Goal: Transaction & Acquisition: Purchase product/service

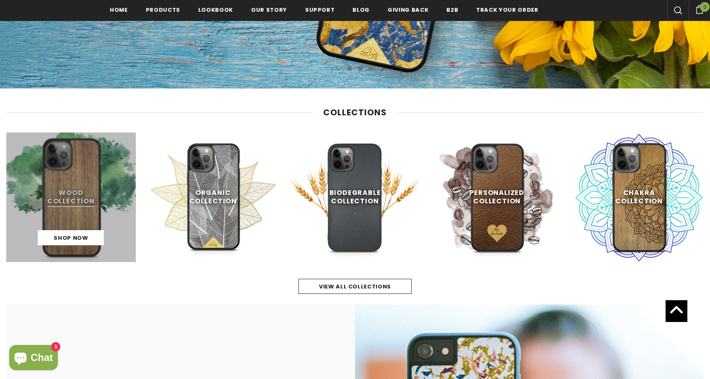
scroll to position [319, 0]
click at [52, 194] on link at bounding box center [70, 196] width 129 height 129
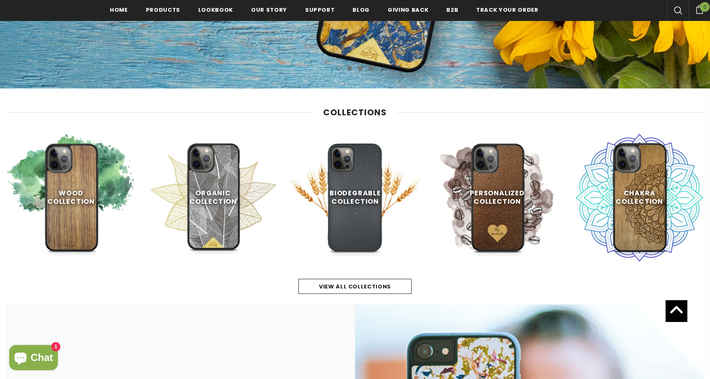
scroll to position [303, 0]
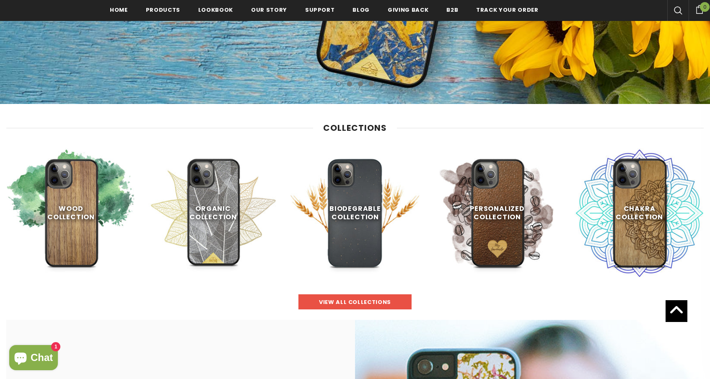
click at [382, 299] on span "view all collections" at bounding box center [355, 302] width 72 height 8
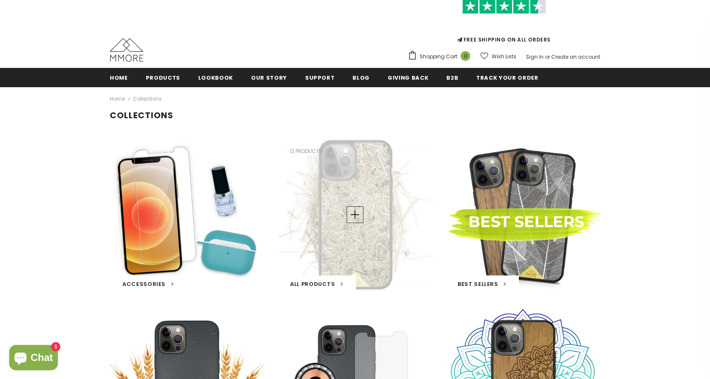
scroll to position [49, 0]
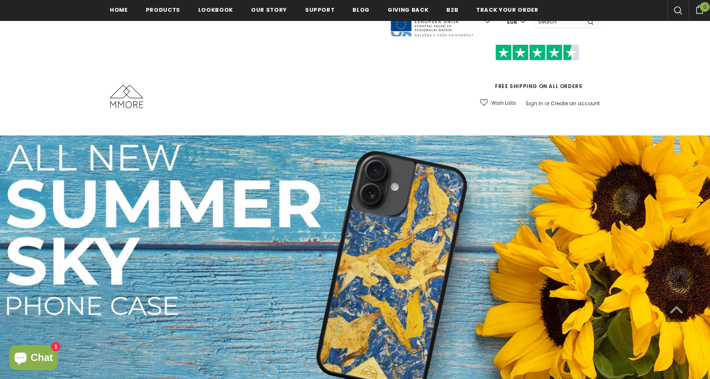
scroll to position [303, 0]
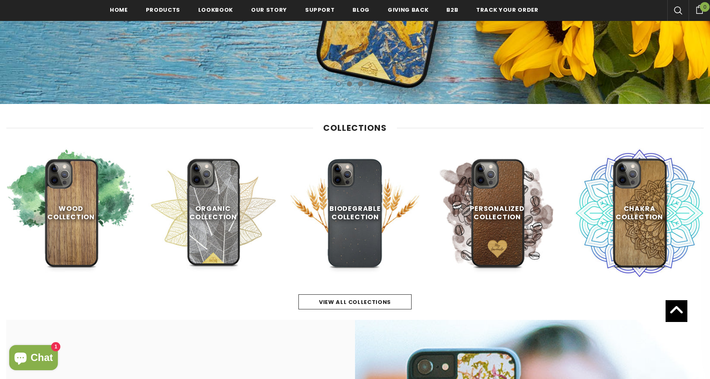
click at [368, 208] on div "Biodegrable Collection Shop Now" at bounding box center [354, 212] width 129 height 129
click at [364, 257] on link "Shop Now" at bounding box center [355, 252] width 66 height 15
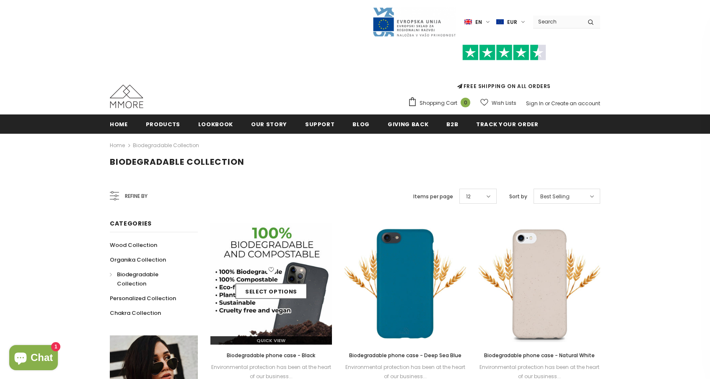
click at [271, 283] on div "Select options" at bounding box center [270, 284] width 121 height 40
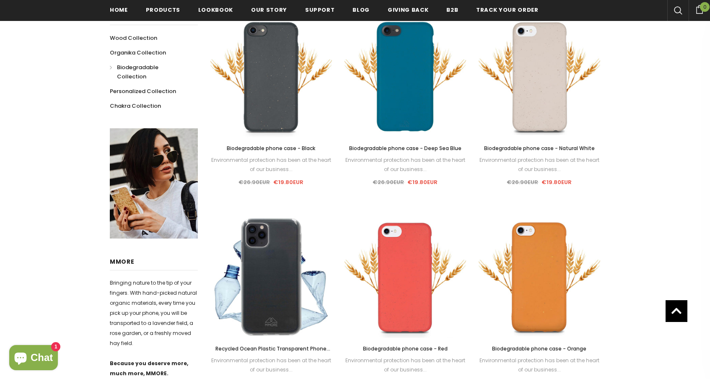
scroll to position [210, 0]
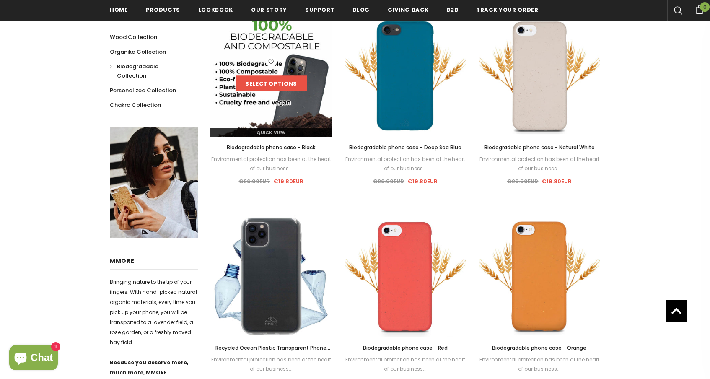
click at [292, 77] on link "Select options" at bounding box center [270, 83] width 71 height 15
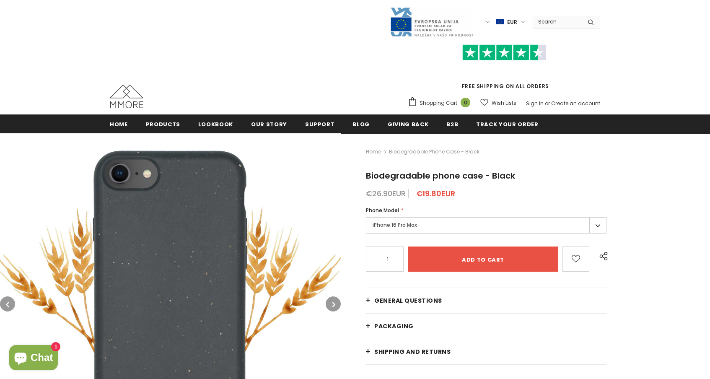
click at [423, 228] on label "iPhone 16 Pro Max" at bounding box center [486, 225] width 240 height 16
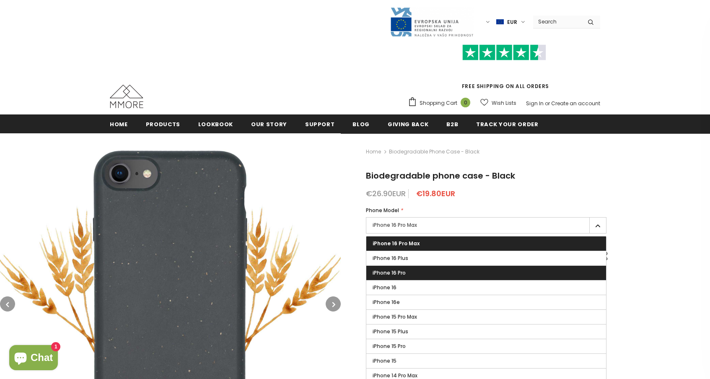
click at [410, 276] on label "iPhone 16 Pro" at bounding box center [486, 273] width 240 height 14
click at [0, 0] on input "iPhone 16 Pro" at bounding box center [0, 0] width 0 height 0
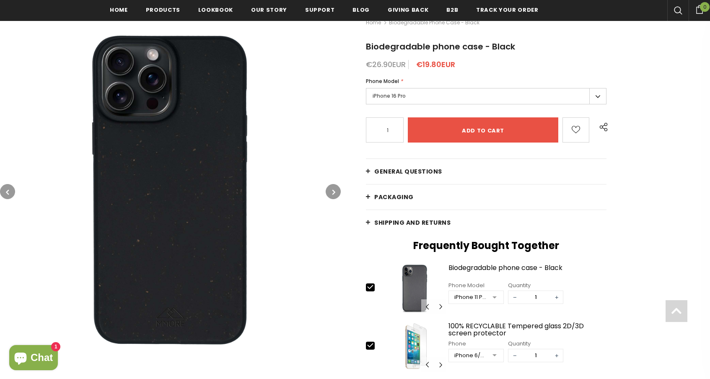
scroll to position [134, 0]
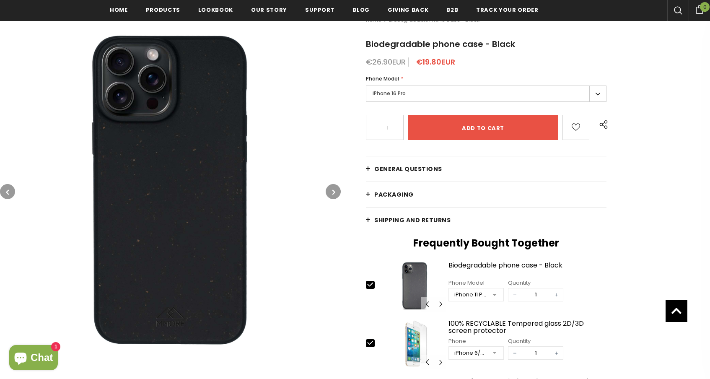
click at [334, 189] on icon "button" at bounding box center [333, 192] width 3 height 8
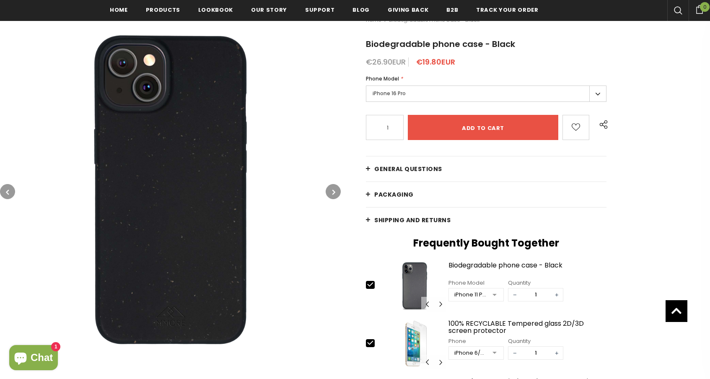
click at [334, 189] on icon "button" at bounding box center [333, 192] width 3 height 8
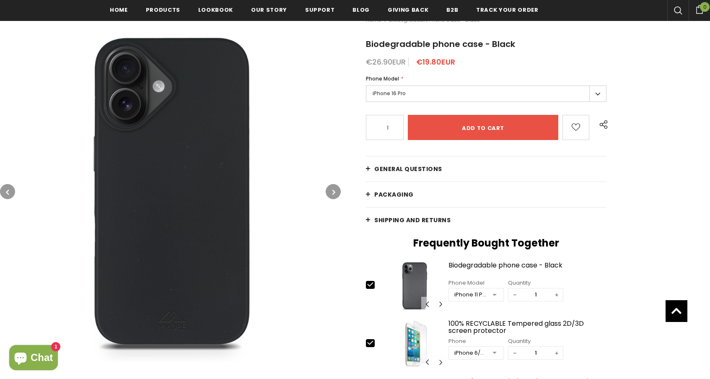
click at [334, 189] on icon "button" at bounding box center [333, 192] width 3 height 8
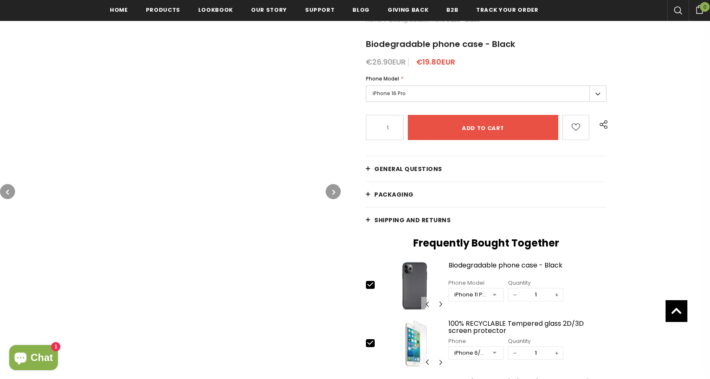
click at [334, 189] on icon "button" at bounding box center [333, 192] width 3 height 8
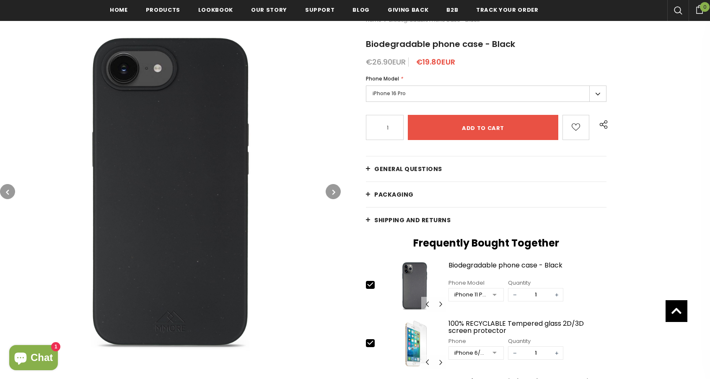
click at [334, 189] on icon "button" at bounding box center [333, 192] width 3 height 8
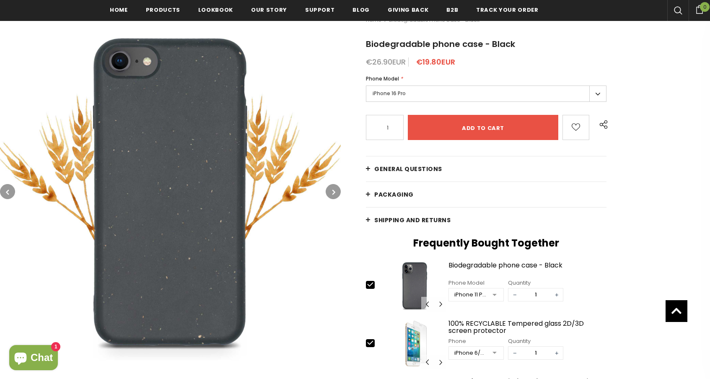
click at [334, 189] on icon "button" at bounding box center [333, 192] width 3 height 8
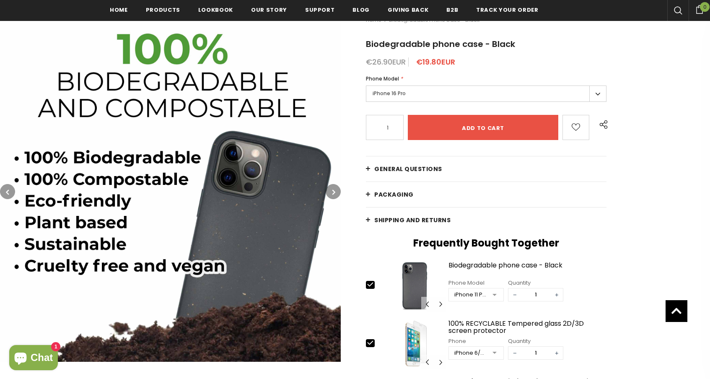
click at [334, 189] on icon "button" at bounding box center [333, 192] width 3 height 8
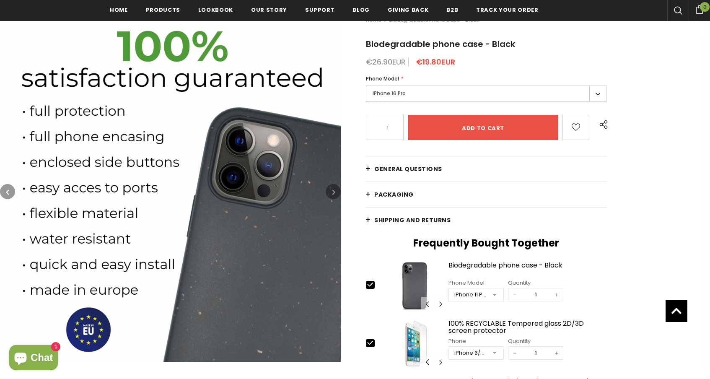
click at [334, 189] on icon "button" at bounding box center [333, 192] width 3 height 8
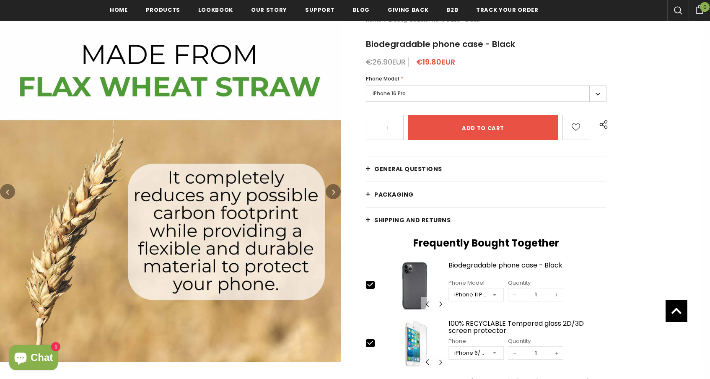
click at [328, 192] on button "button" at bounding box center [332, 191] width 15 height 15
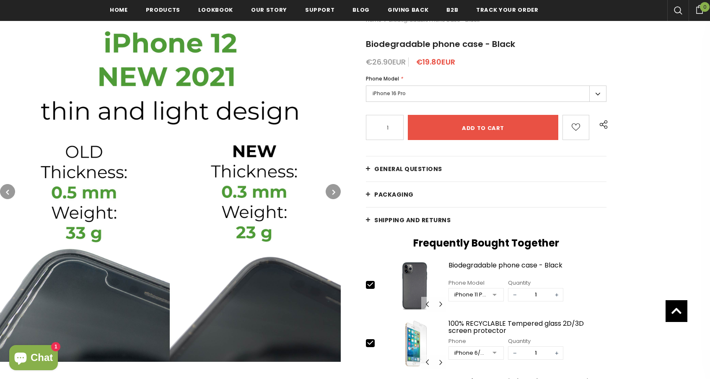
click at [328, 192] on button "button" at bounding box center [332, 191] width 15 height 15
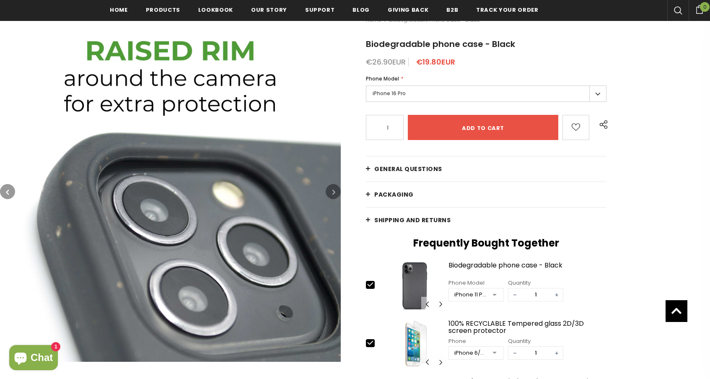
click at [328, 192] on button "button" at bounding box center [332, 191] width 15 height 15
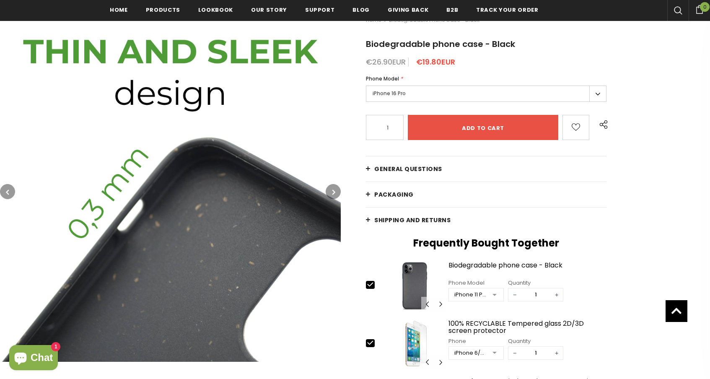
click at [328, 192] on button "button" at bounding box center [332, 191] width 15 height 15
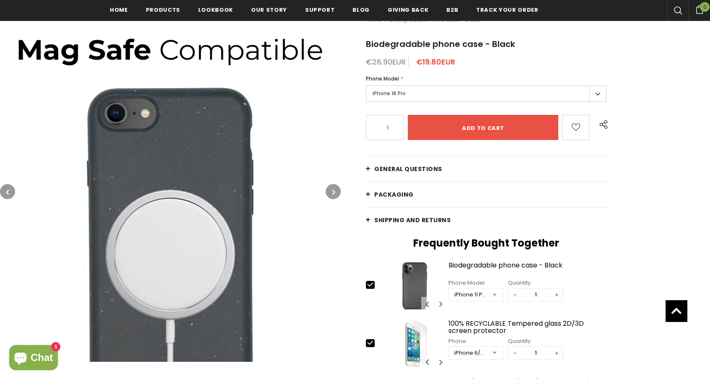
click at [328, 192] on button "button" at bounding box center [332, 191] width 15 height 15
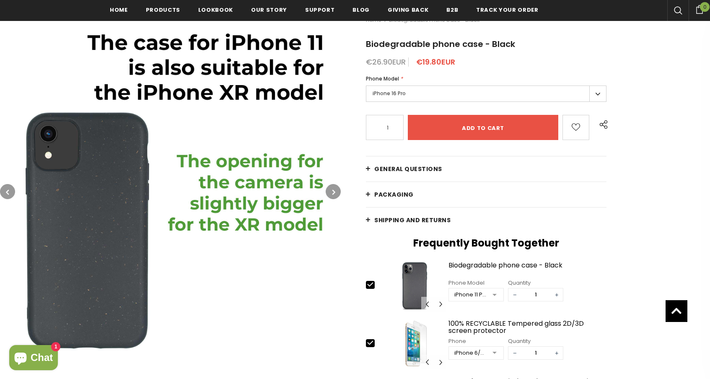
click at [330, 191] on button "button" at bounding box center [332, 191] width 15 height 15
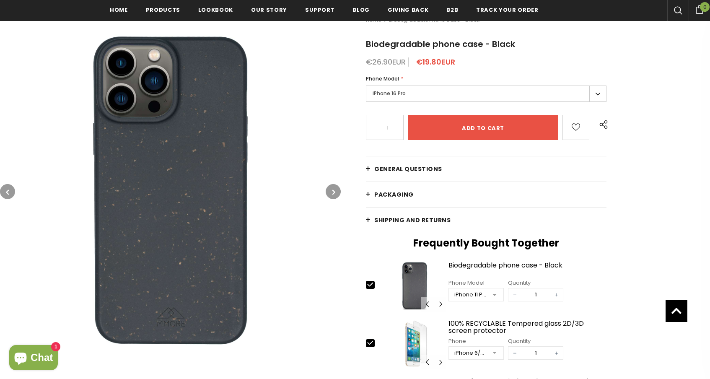
click at [330, 191] on button "button" at bounding box center [332, 191] width 15 height 15
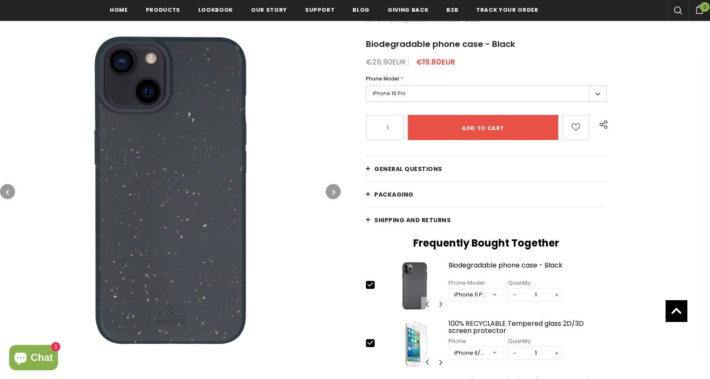
click at [330, 191] on button "button" at bounding box center [332, 191] width 15 height 15
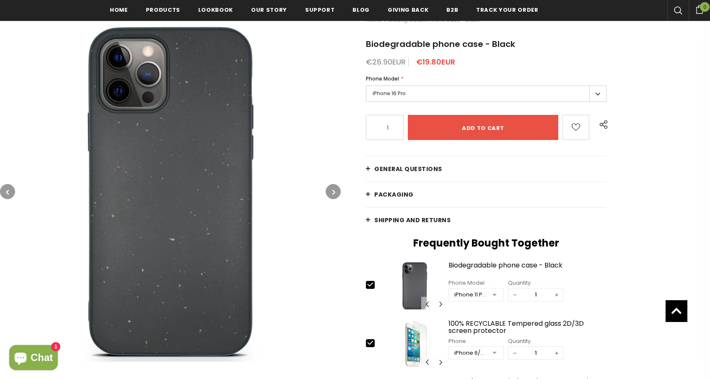
click at [330, 191] on button "button" at bounding box center [332, 191] width 15 height 15
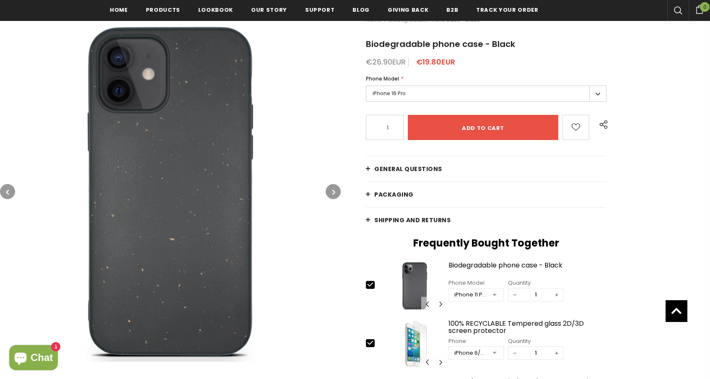
click at [330, 191] on button "button" at bounding box center [332, 191] width 15 height 15
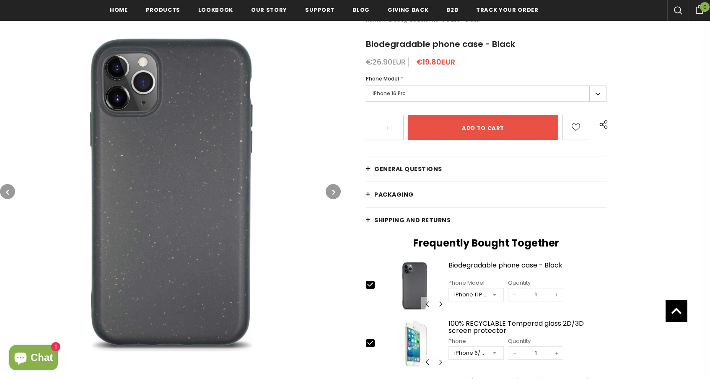
click at [330, 191] on button "button" at bounding box center [332, 191] width 15 height 15
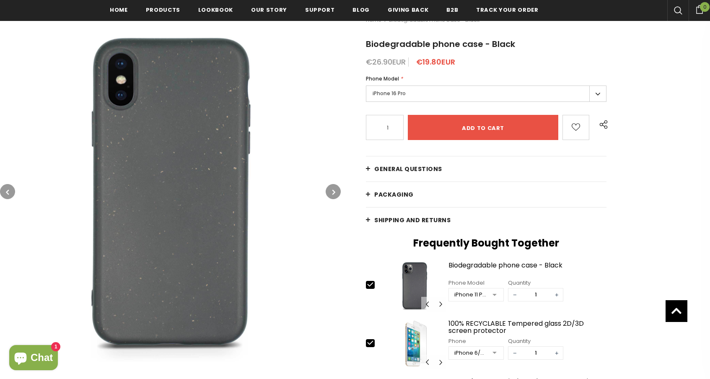
click at [330, 191] on button "button" at bounding box center [332, 191] width 15 height 15
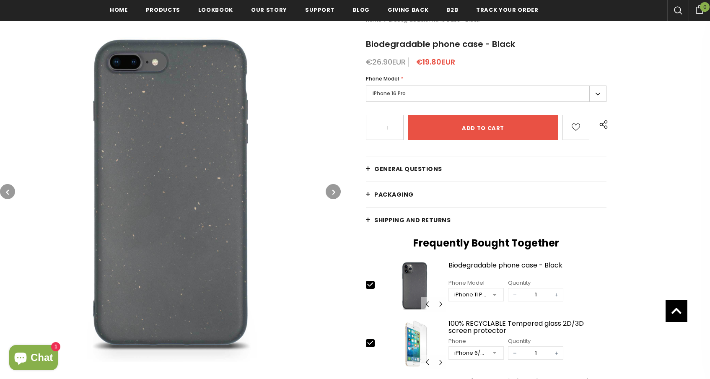
click at [330, 191] on button "button" at bounding box center [332, 191] width 15 height 15
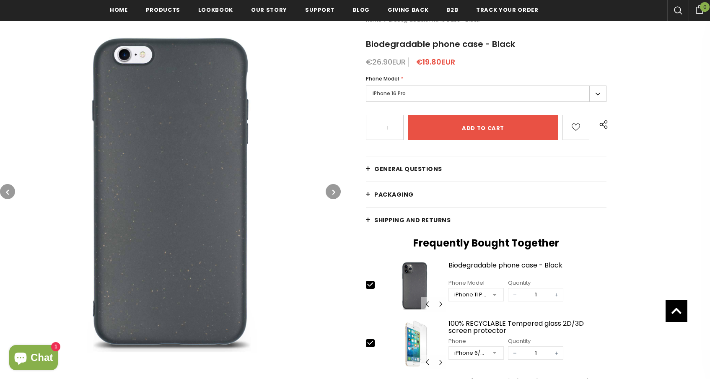
click at [330, 191] on button "button" at bounding box center [332, 191] width 15 height 15
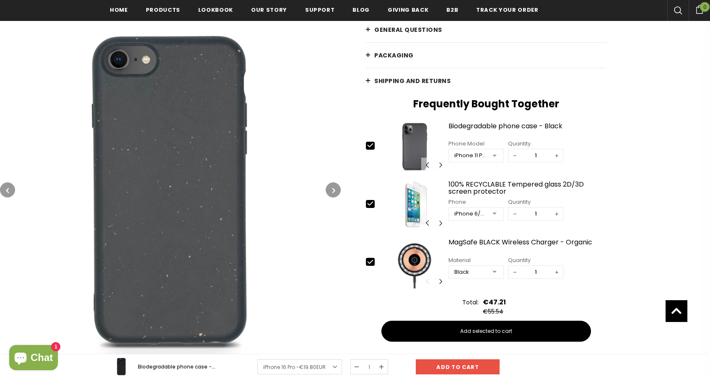
scroll to position [266, 0]
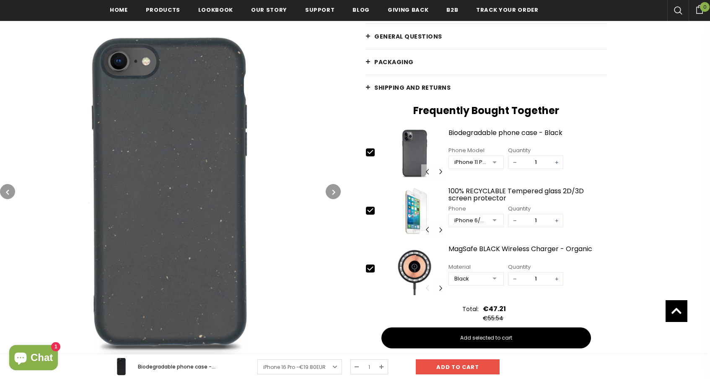
click at [332, 193] on icon "button" at bounding box center [333, 192] width 3 height 8
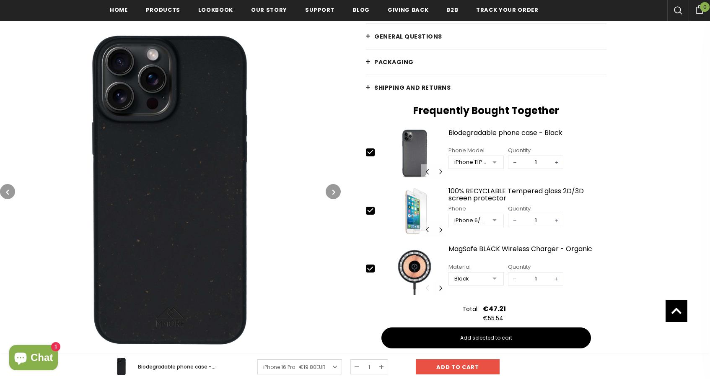
click at [332, 193] on icon "button" at bounding box center [333, 192] width 3 height 8
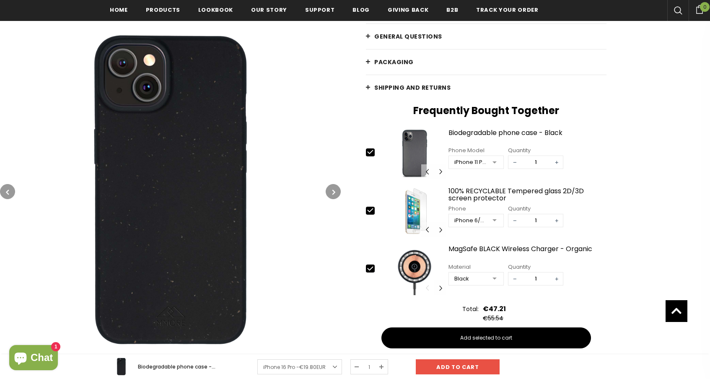
click at [332, 193] on icon "button" at bounding box center [333, 192] width 3 height 8
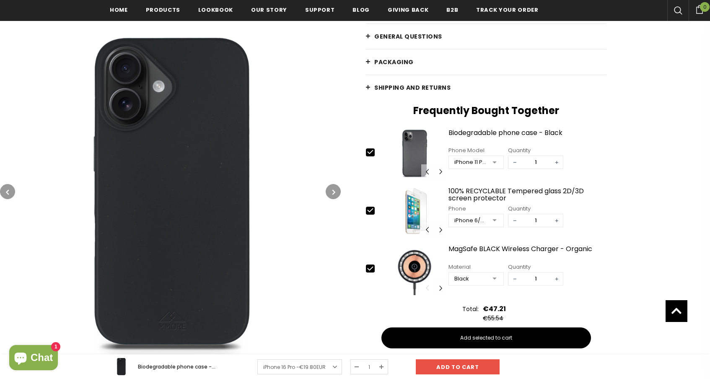
click at [332, 193] on icon "button" at bounding box center [333, 192] width 3 height 8
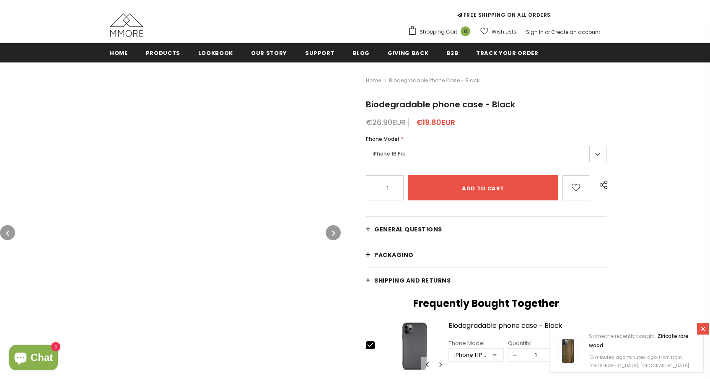
scroll to position [72, 0]
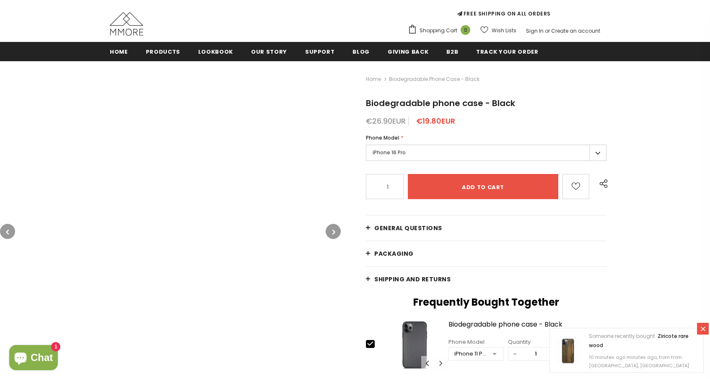
click at [401, 250] on span "PACKAGING" at bounding box center [393, 253] width 39 height 8
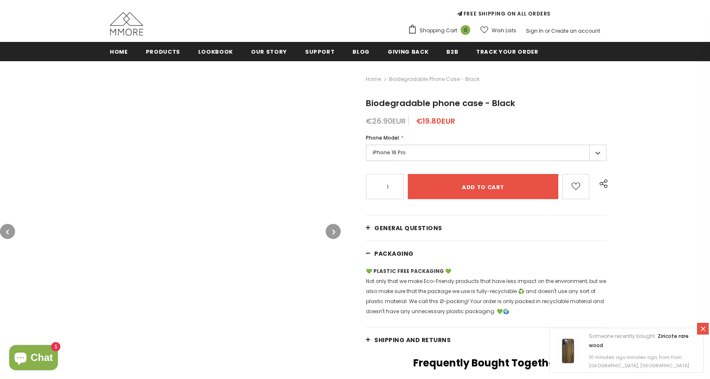
click at [401, 250] on span "PACKAGING" at bounding box center [393, 253] width 39 height 8
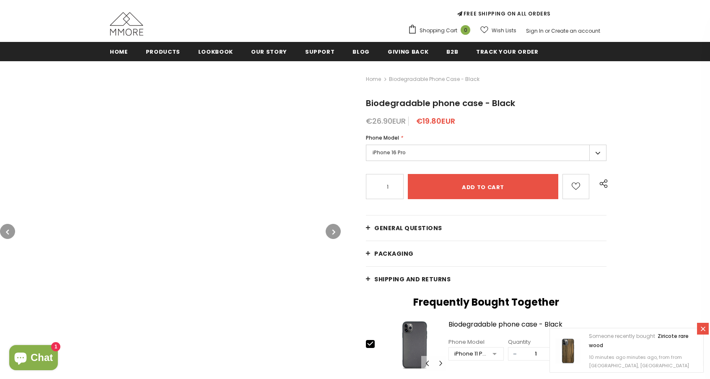
click at [401, 250] on span "PACKAGING" at bounding box center [393, 253] width 39 height 8
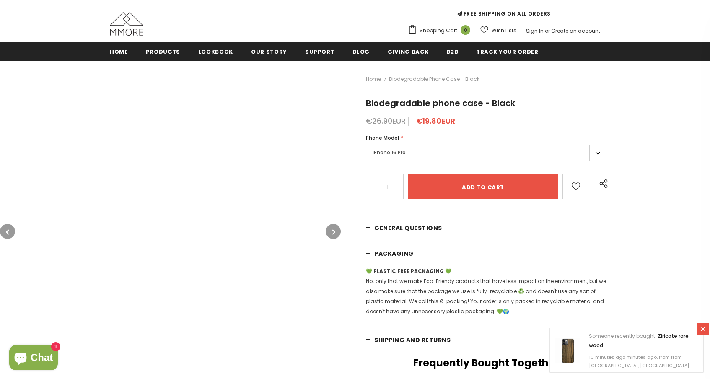
click at [401, 250] on span "PACKAGING" at bounding box center [393, 253] width 39 height 8
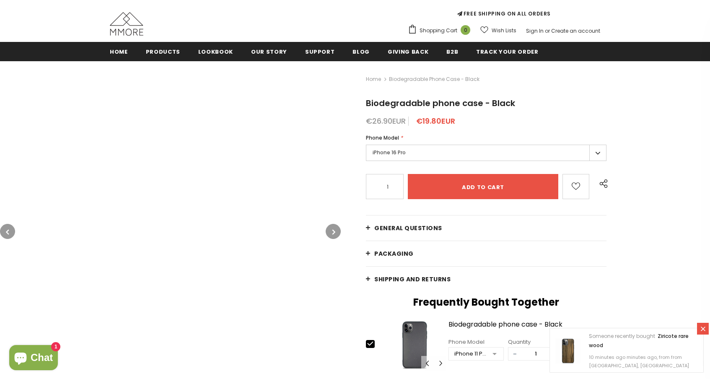
click at [416, 217] on link "General Questions" at bounding box center [486, 227] width 240 height 25
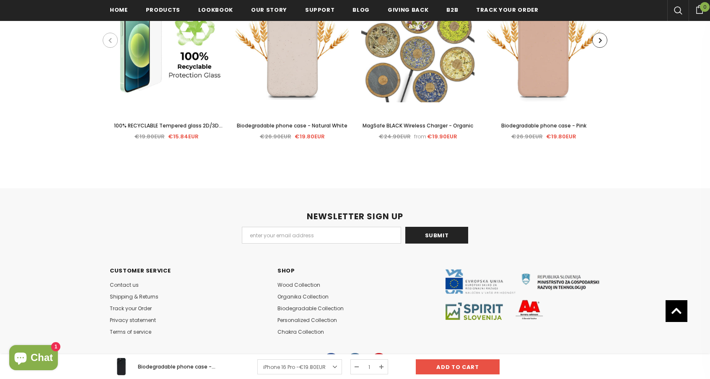
scroll to position [2726, 0]
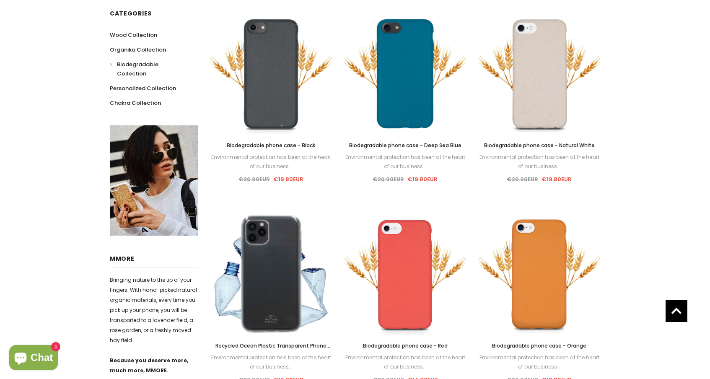
scroll to position [79, 0]
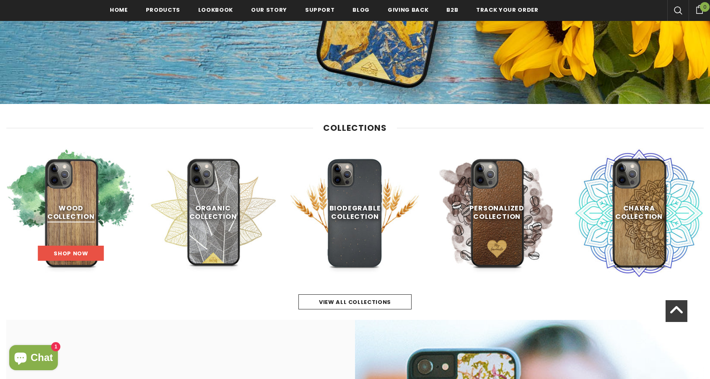
scroll to position [303, 0]
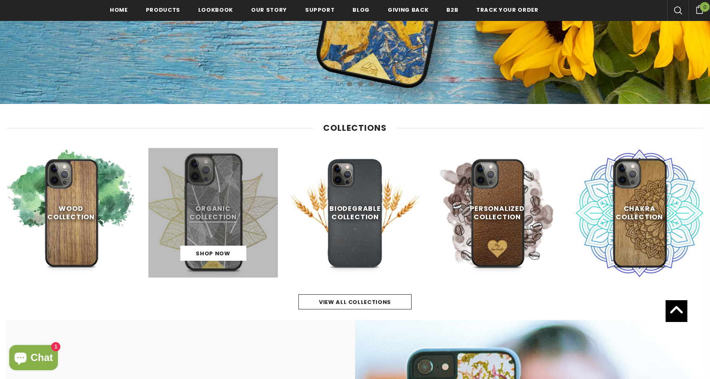
click at [221, 207] on link at bounding box center [212, 212] width 129 height 129
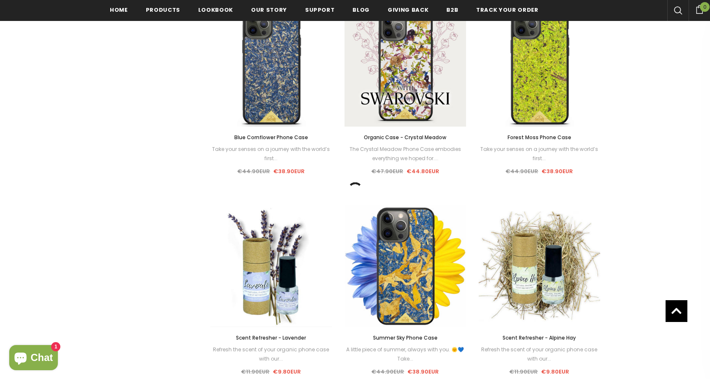
scroll to position [614, 0]
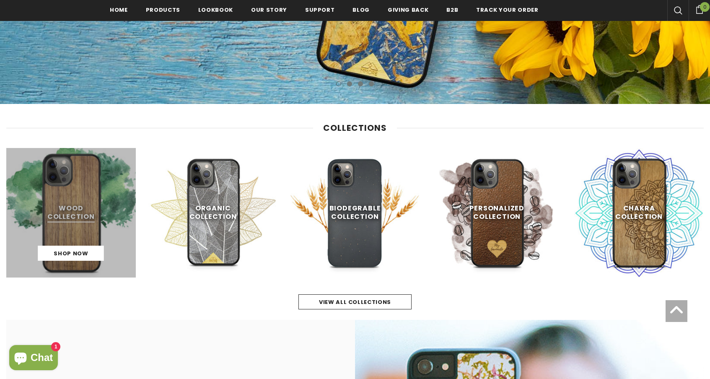
scroll to position [303, 0]
click at [80, 190] on link at bounding box center [70, 212] width 129 height 129
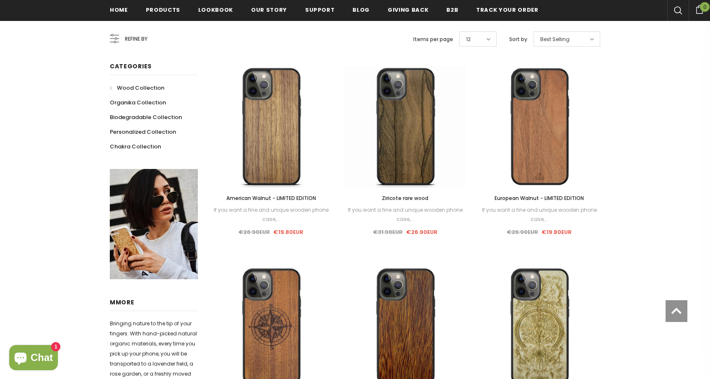
scroll to position [174, 0]
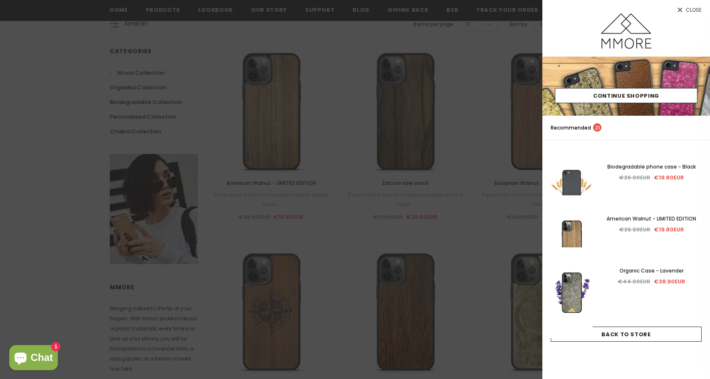
click at [448, 137] on div at bounding box center [355, 189] width 710 height 379
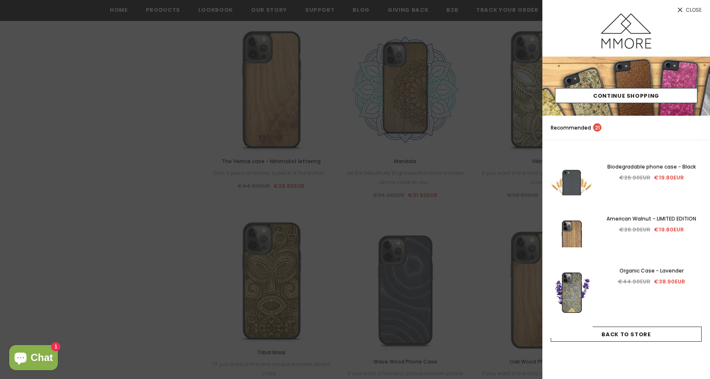
scroll to position [597, 0]
click at [142, 200] on div at bounding box center [355, 189] width 710 height 379
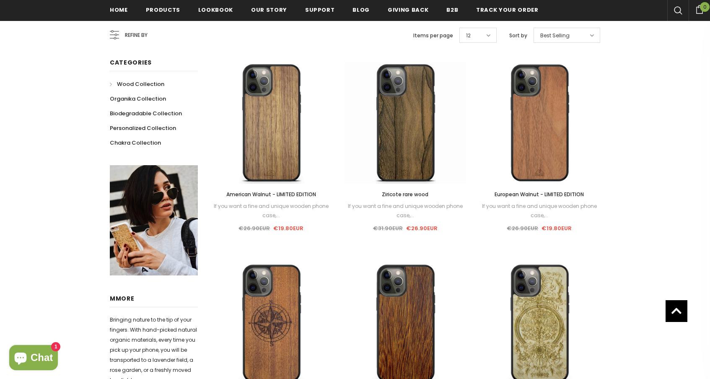
scroll to position [157, 0]
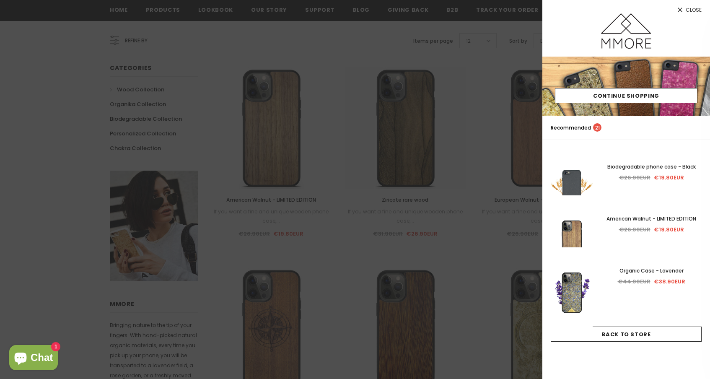
click at [385, 227] on div at bounding box center [355, 189] width 710 height 379
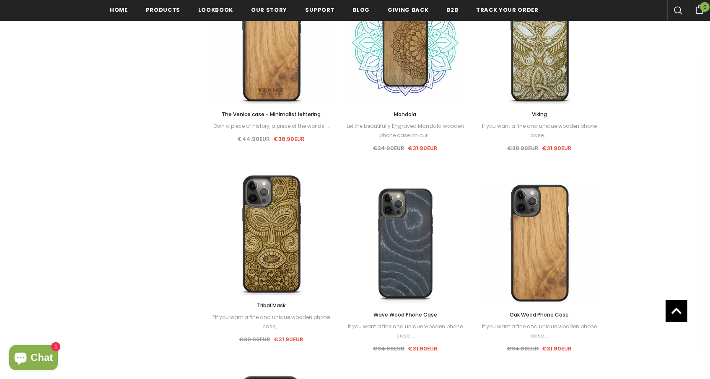
scroll to position [644, 0]
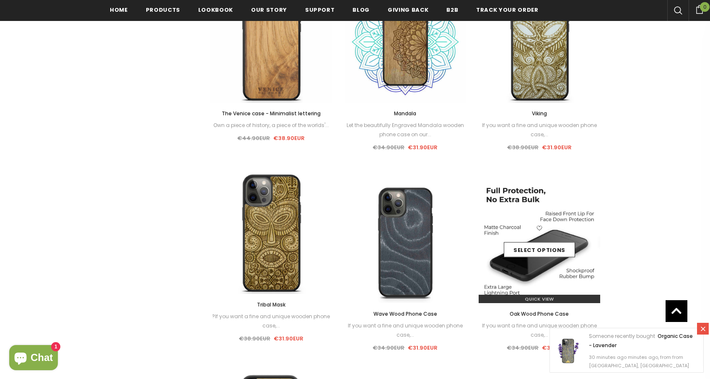
click at [549, 285] on img at bounding box center [538, 241] width 121 height 121
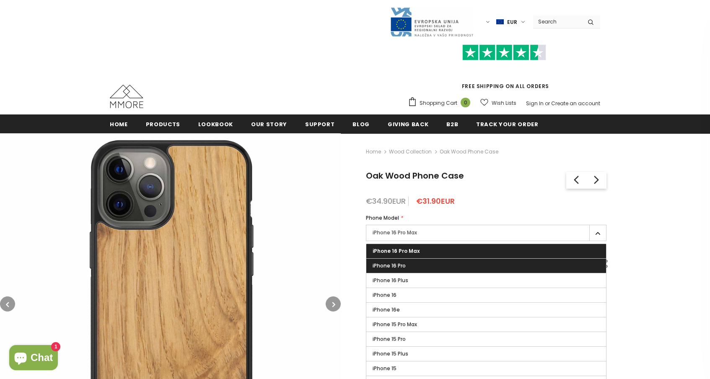
click at [456, 264] on label "iPhone 16 Pro" at bounding box center [486, 265] width 240 height 14
click at [0, 0] on input "iPhone 16 Pro" at bounding box center [0, 0] width 0 height 0
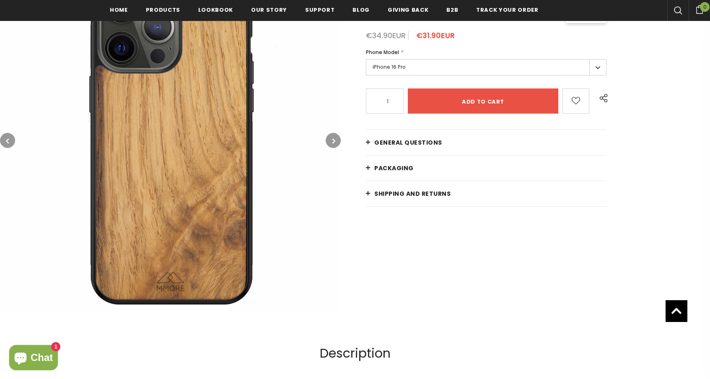
scroll to position [168, 0]
click at [493, 168] on link "PACKAGING" at bounding box center [486, 167] width 240 height 25
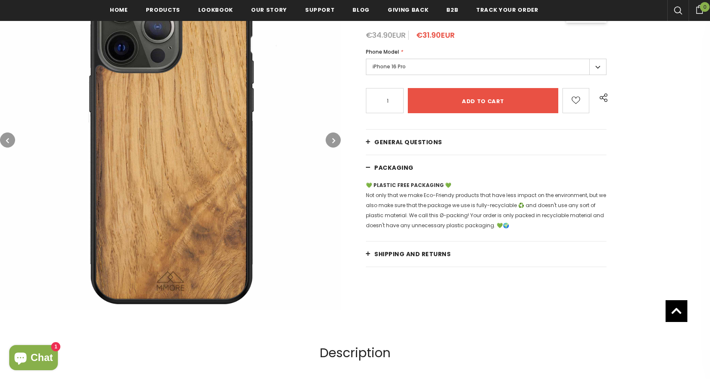
click at [493, 168] on link "PACKAGING" at bounding box center [486, 167] width 240 height 25
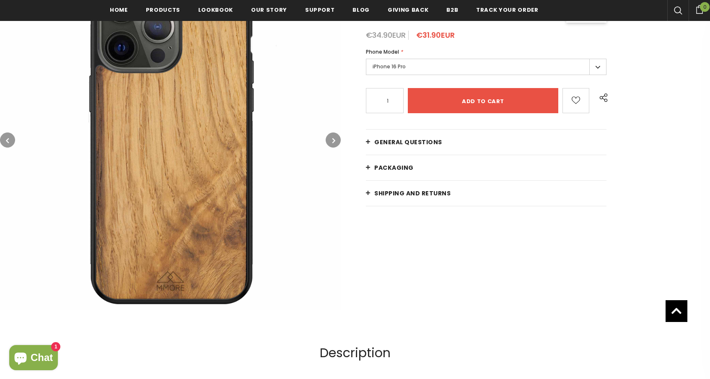
click at [468, 196] on link "Shipping and returns" at bounding box center [486, 193] width 240 height 25
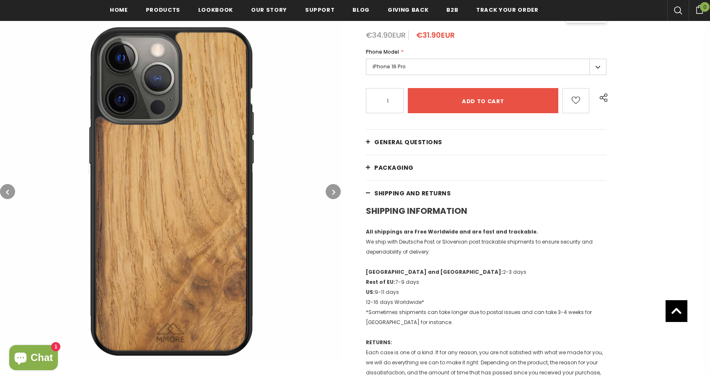
click at [468, 198] on link "Shipping and returns" at bounding box center [486, 193] width 240 height 25
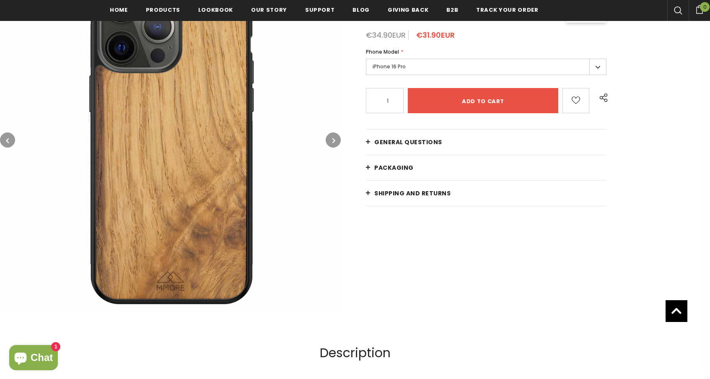
click at [468, 137] on link "General Questions" at bounding box center [486, 141] width 240 height 25
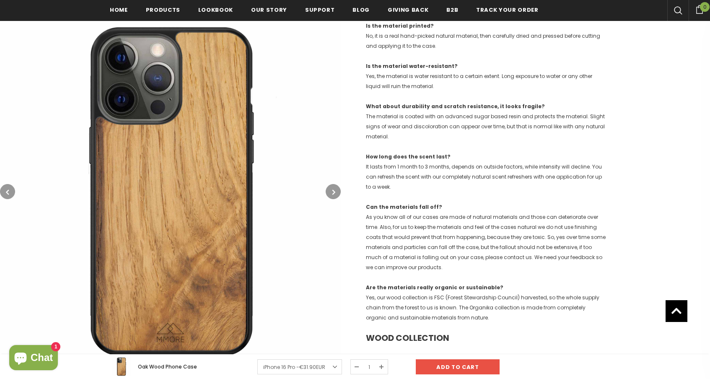
scroll to position [0, 0]
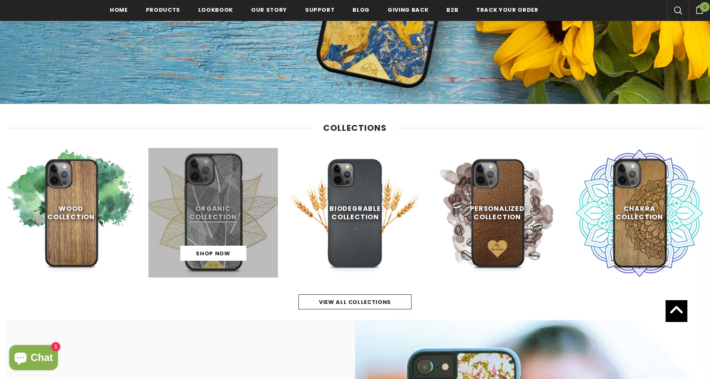
scroll to position [305, 0]
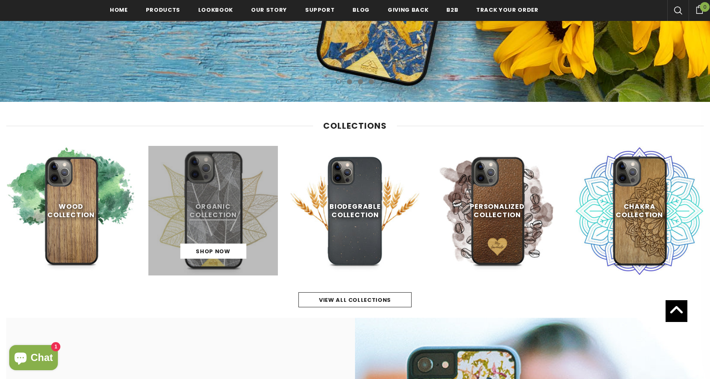
click at [212, 240] on link at bounding box center [212, 210] width 129 height 129
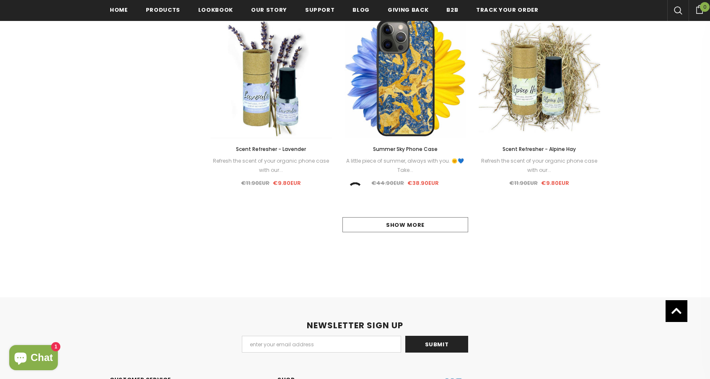
scroll to position [829, 0]
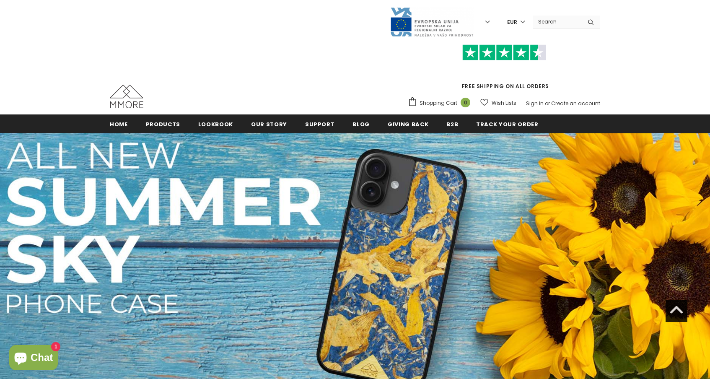
scroll to position [303, 0]
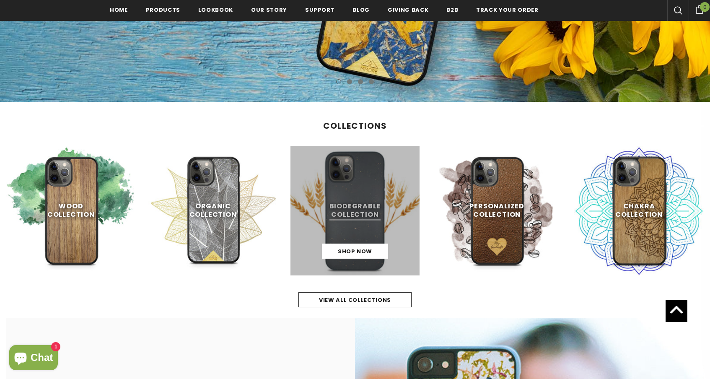
click at [356, 176] on link at bounding box center [354, 210] width 129 height 129
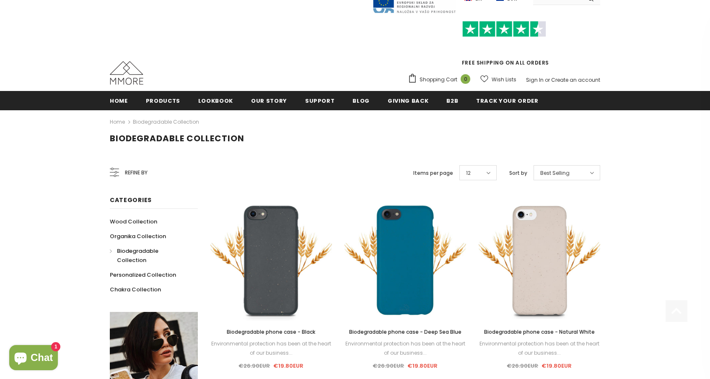
scroll to position [24, 0]
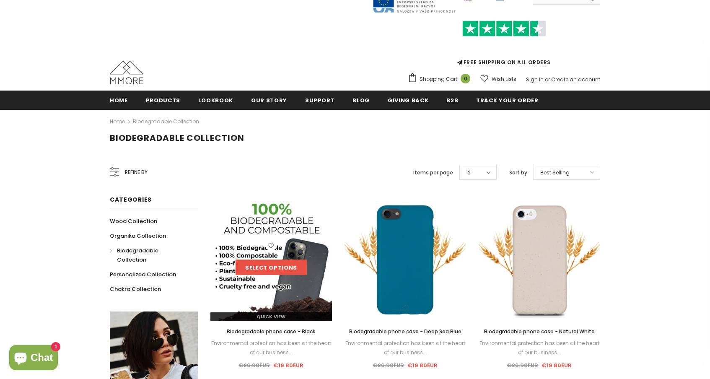
click at [268, 268] on link "Select options" at bounding box center [270, 267] width 71 height 15
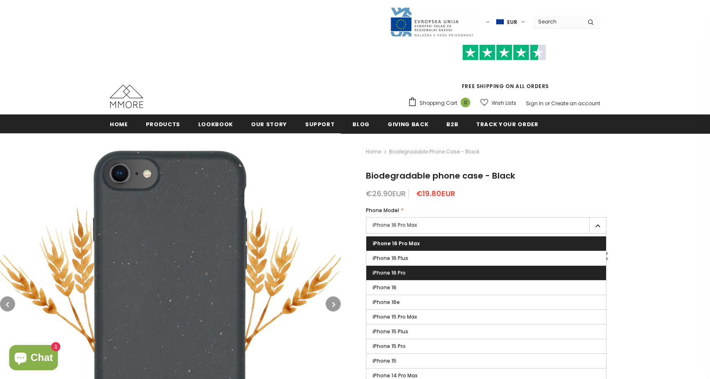
click at [411, 274] on label "iPhone 16 Pro" at bounding box center [486, 273] width 240 height 14
click at [0, 0] on input "iPhone 16 Pro" at bounding box center [0, 0] width 0 height 0
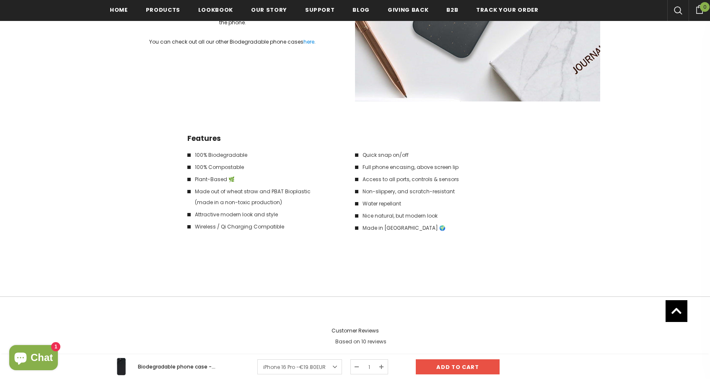
scroll to position [1251, 0]
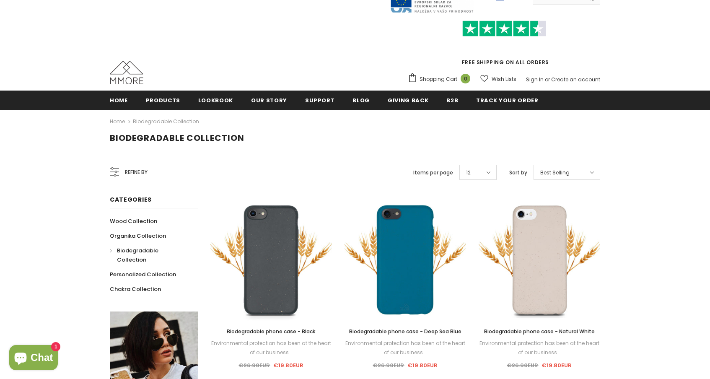
scroll to position [24, 0]
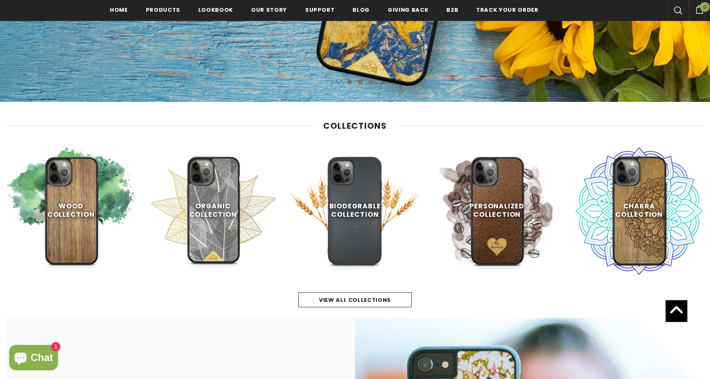
scroll to position [303, 0]
